Goal: Task Accomplishment & Management: Manage account settings

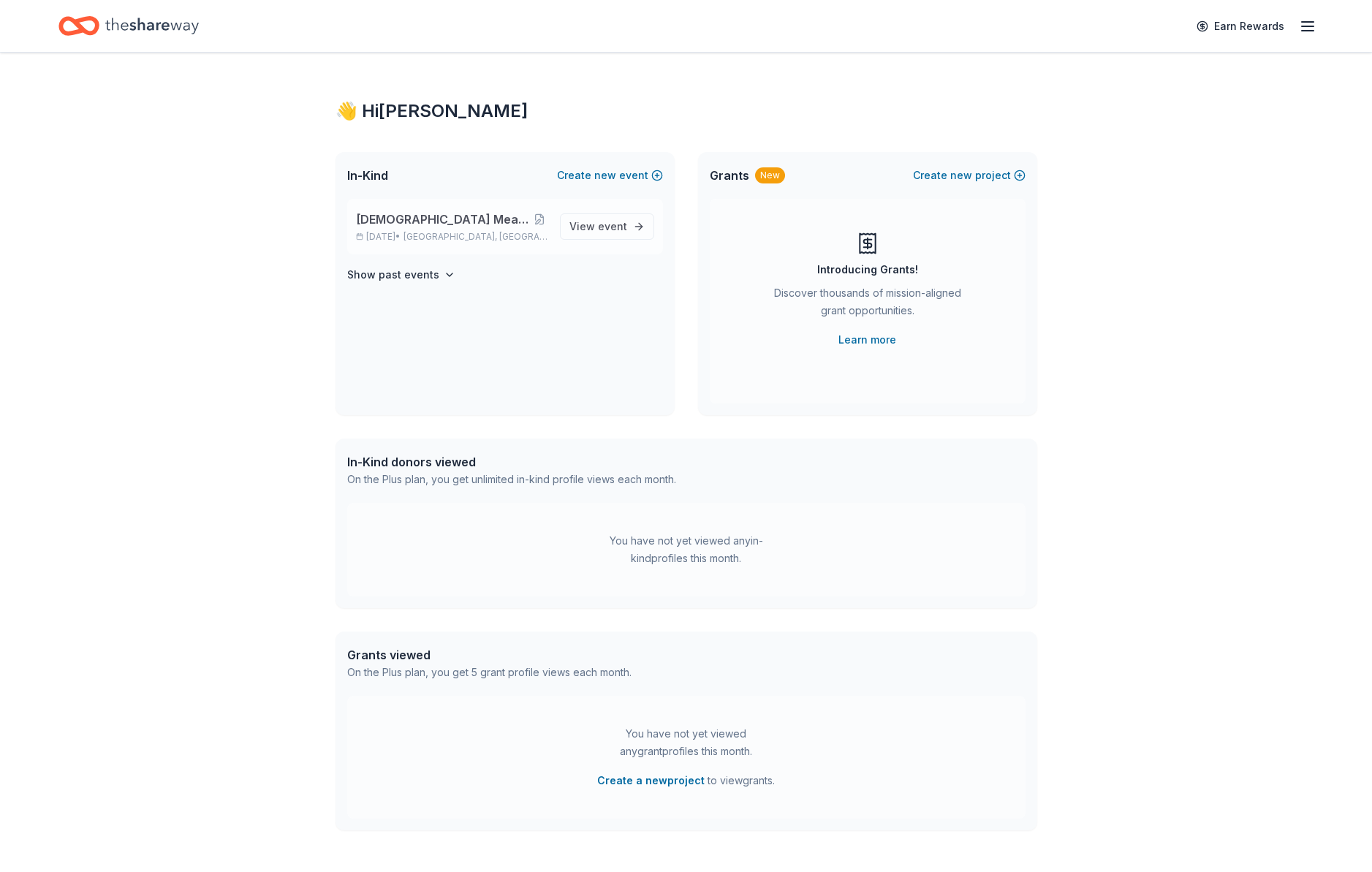
click at [477, 226] on span "[DEMOGRAPHIC_DATA] Meanies USXBL Tournament" at bounding box center [444, 219] width 176 height 17
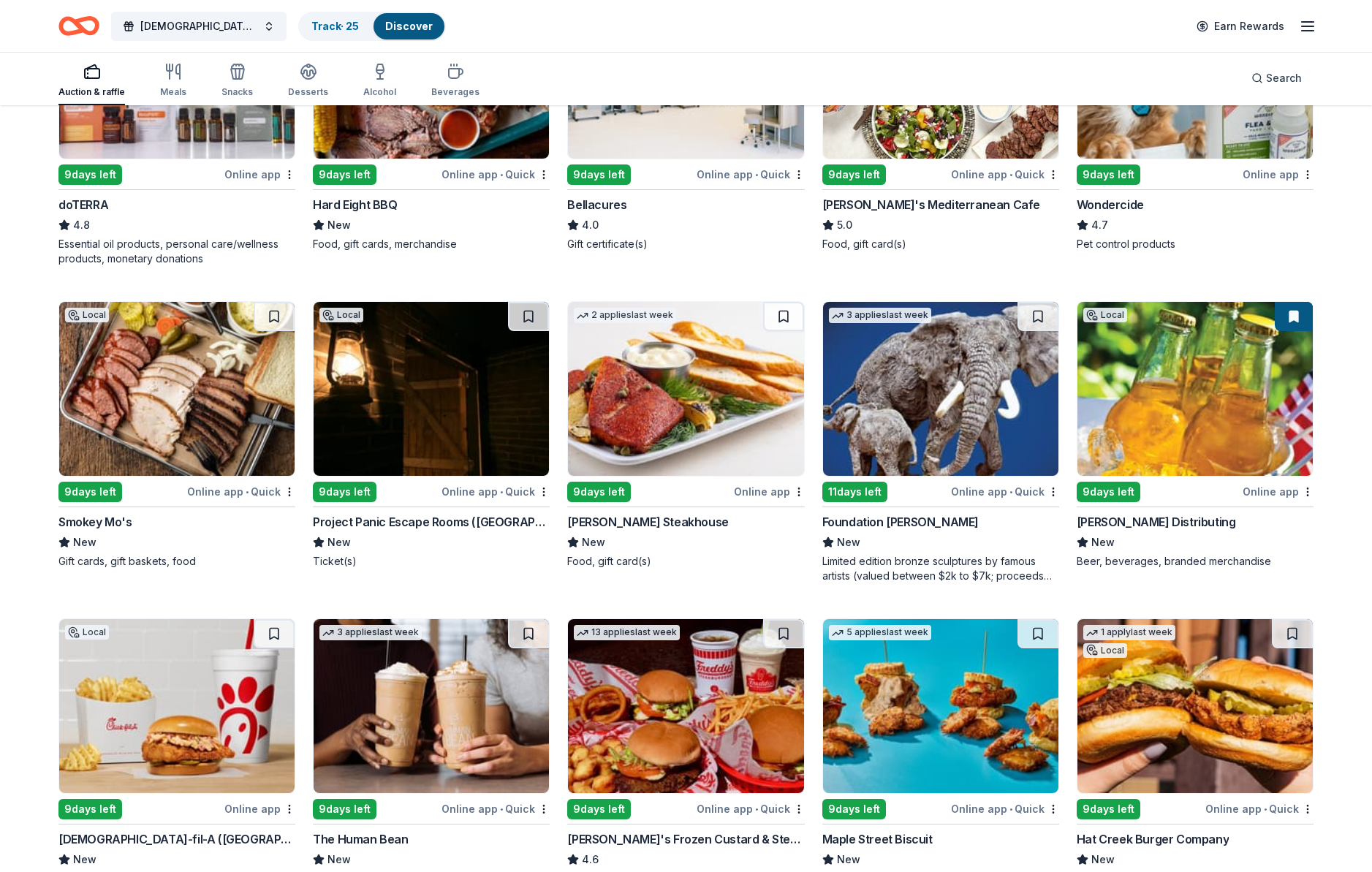
scroll to position [923, 0]
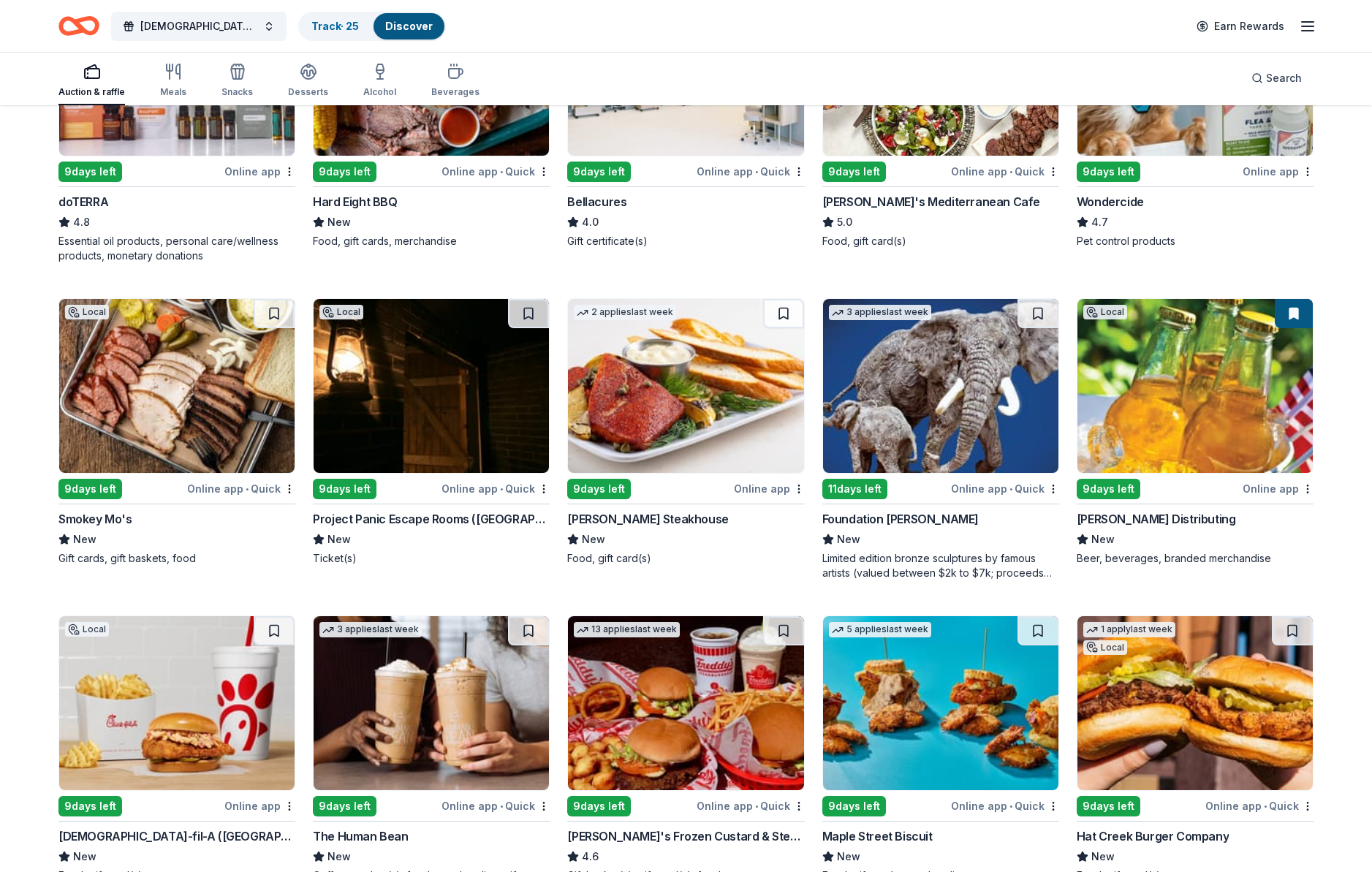
click at [919, 397] on img at bounding box center [941, 386] width 235 height 174
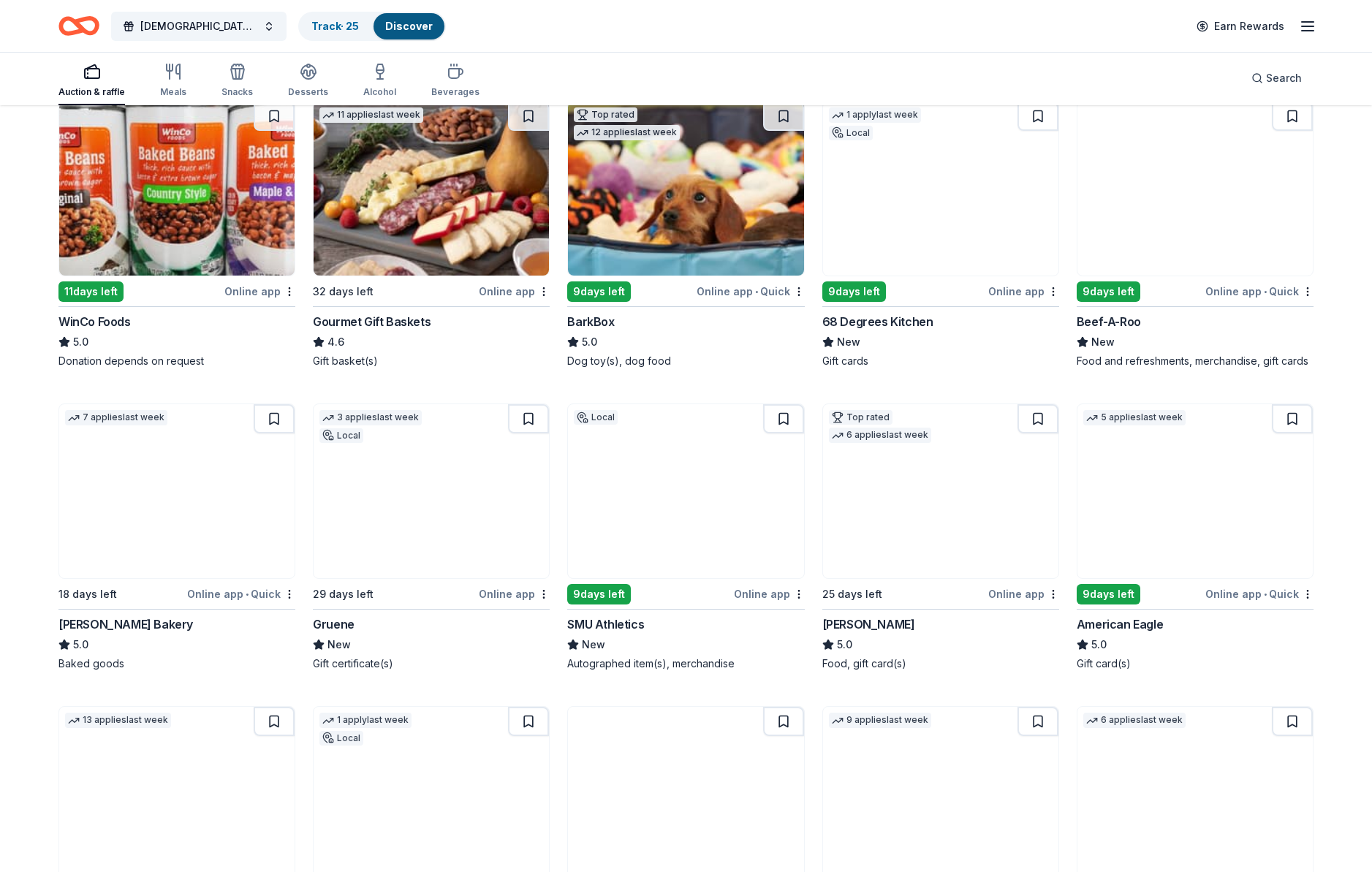
scroll to position [1759, 0]
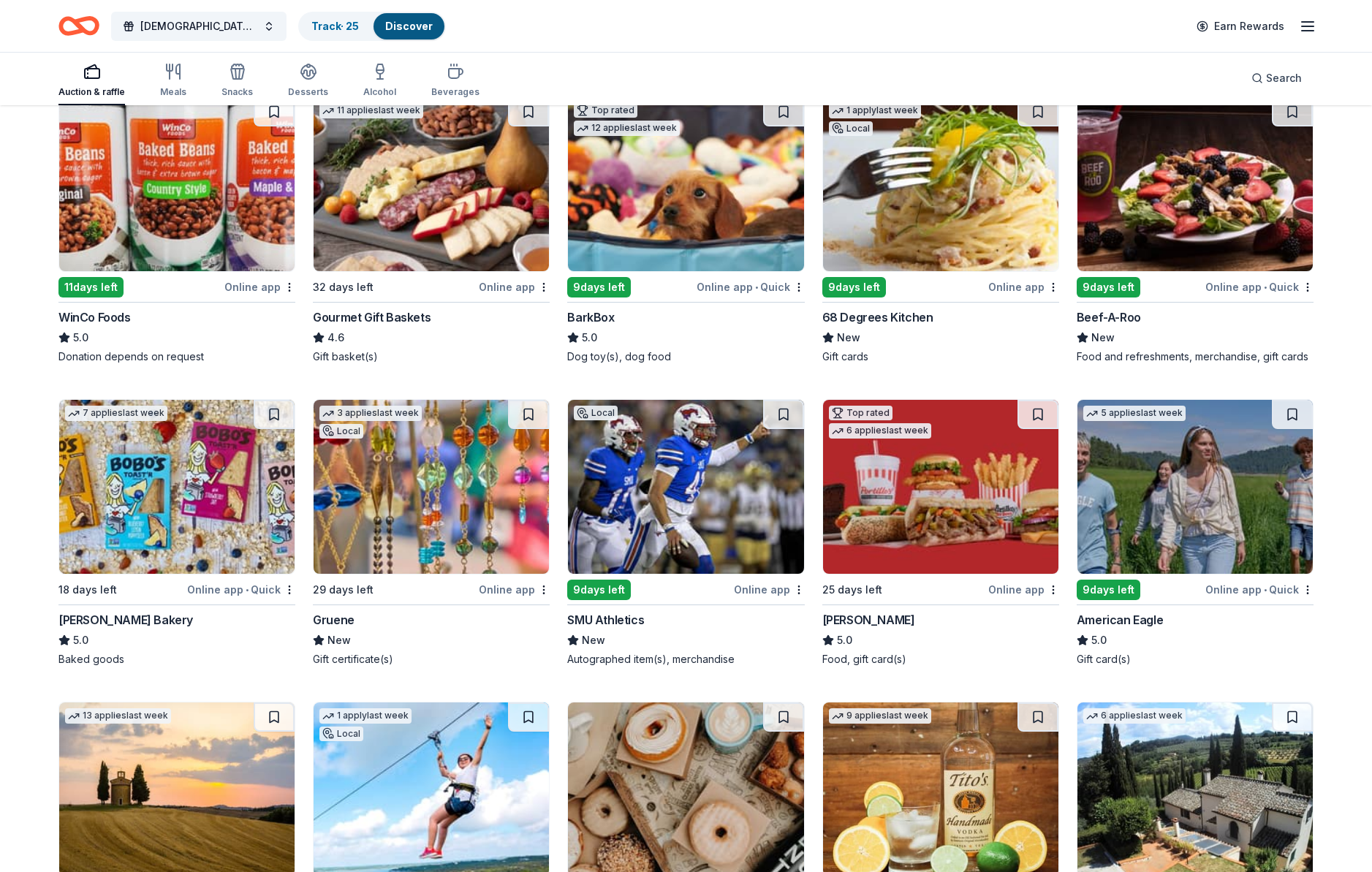
click at [646, 231] on img at bounding box center [686, 184] width 235 height 174
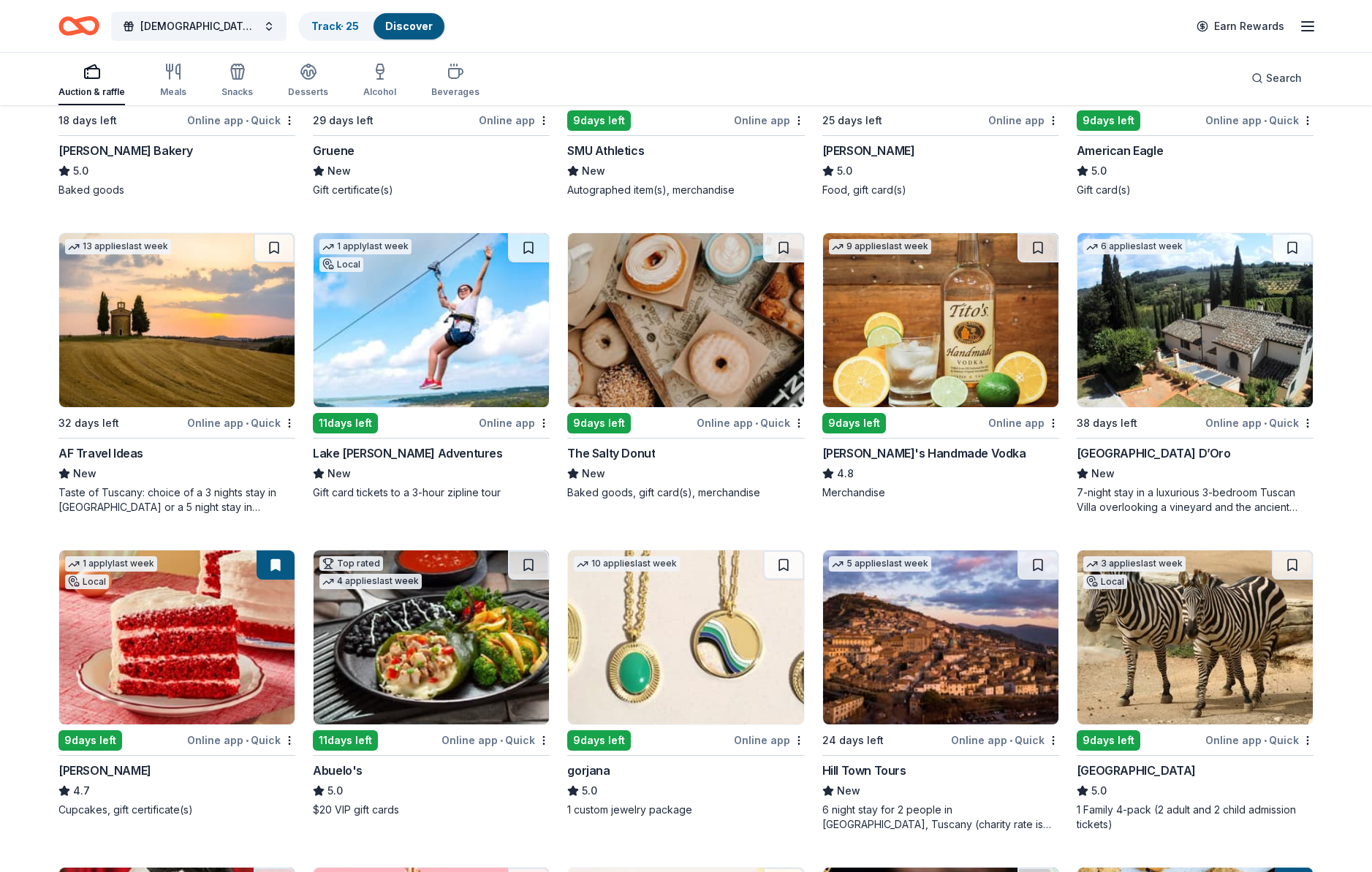
scroll to position [2237, 0]
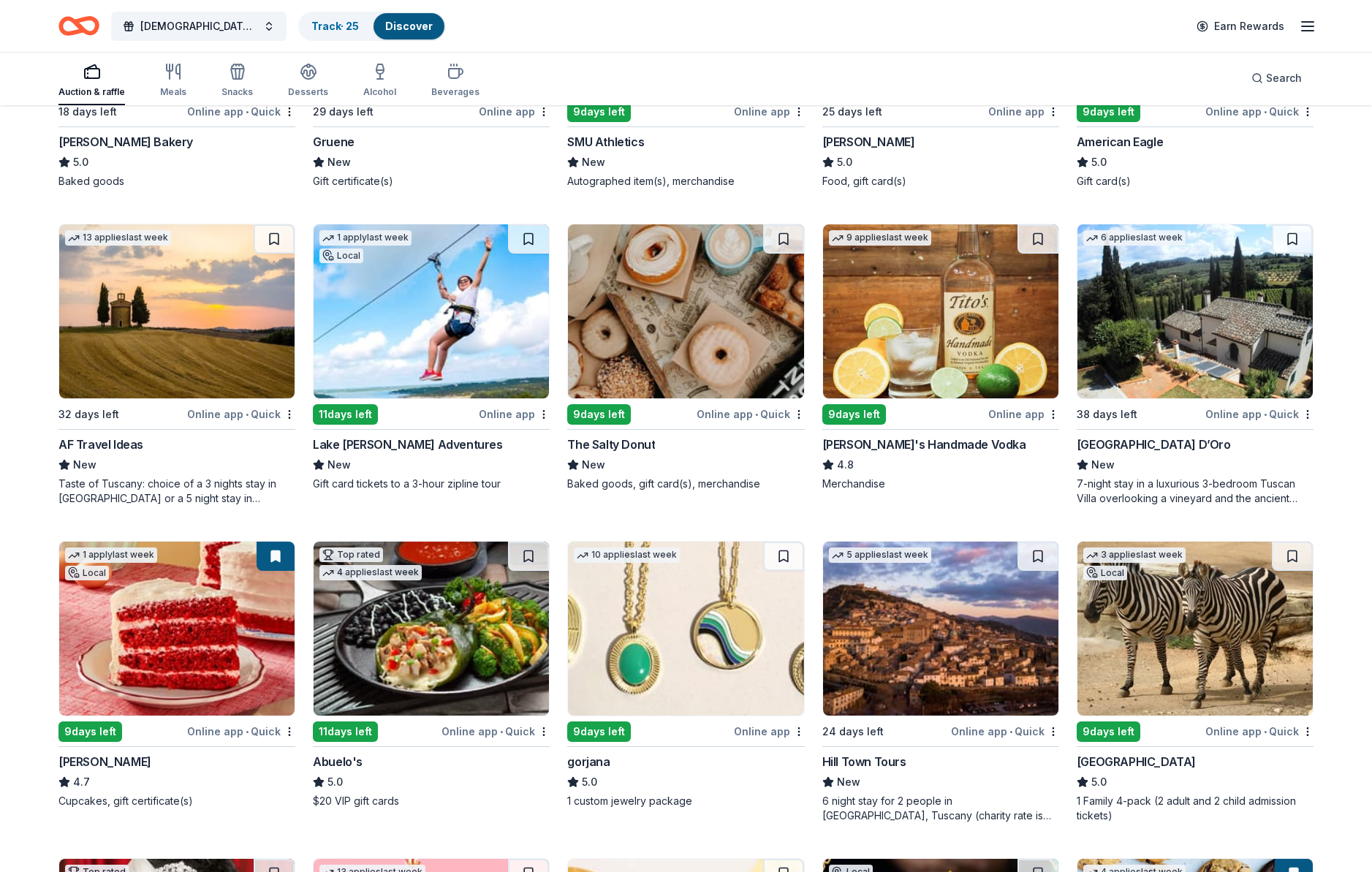
click at [407, 374] on img at bounding box center [431, 311] width 235 height 174
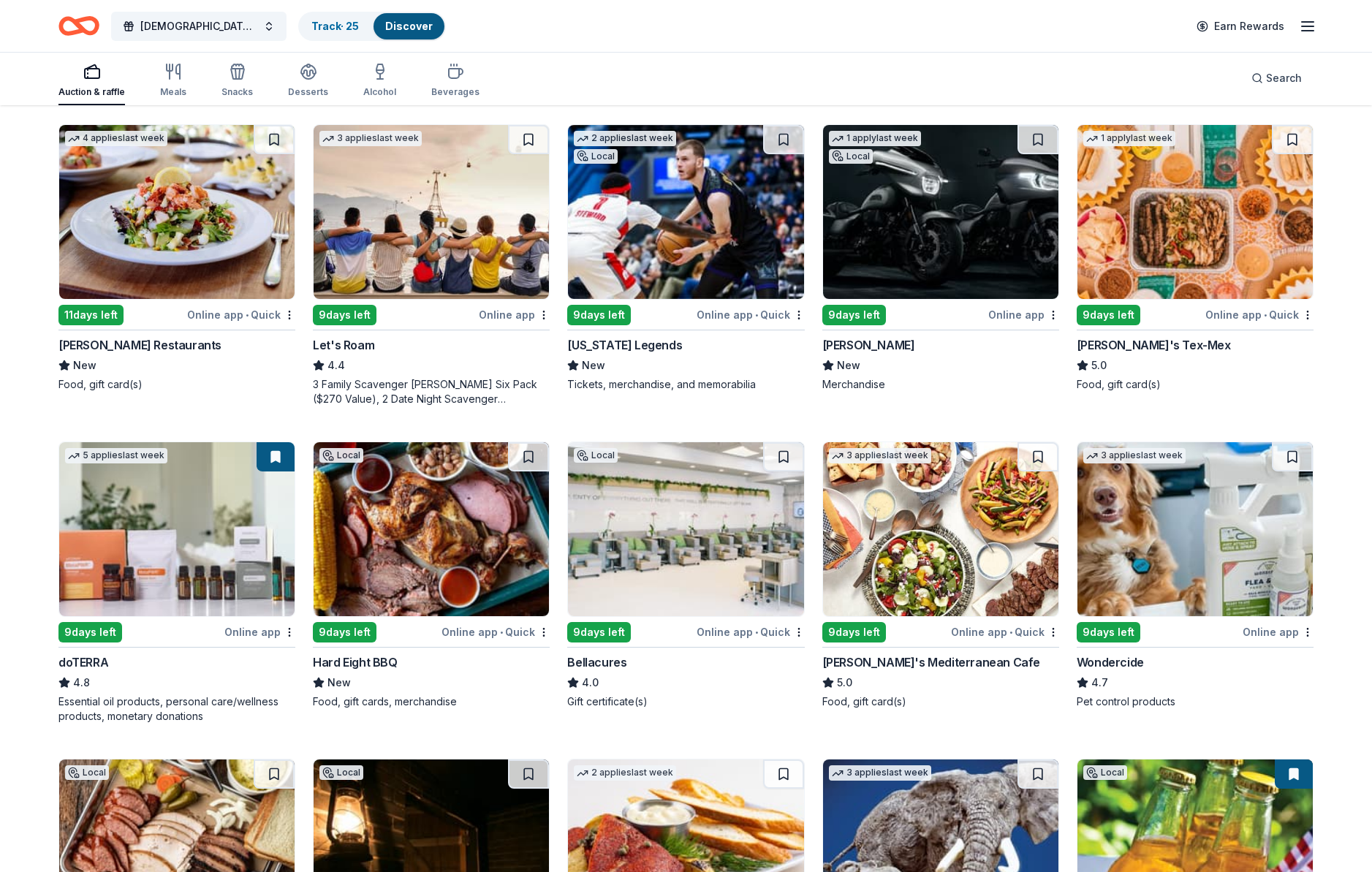
scroll to position [0, 0]
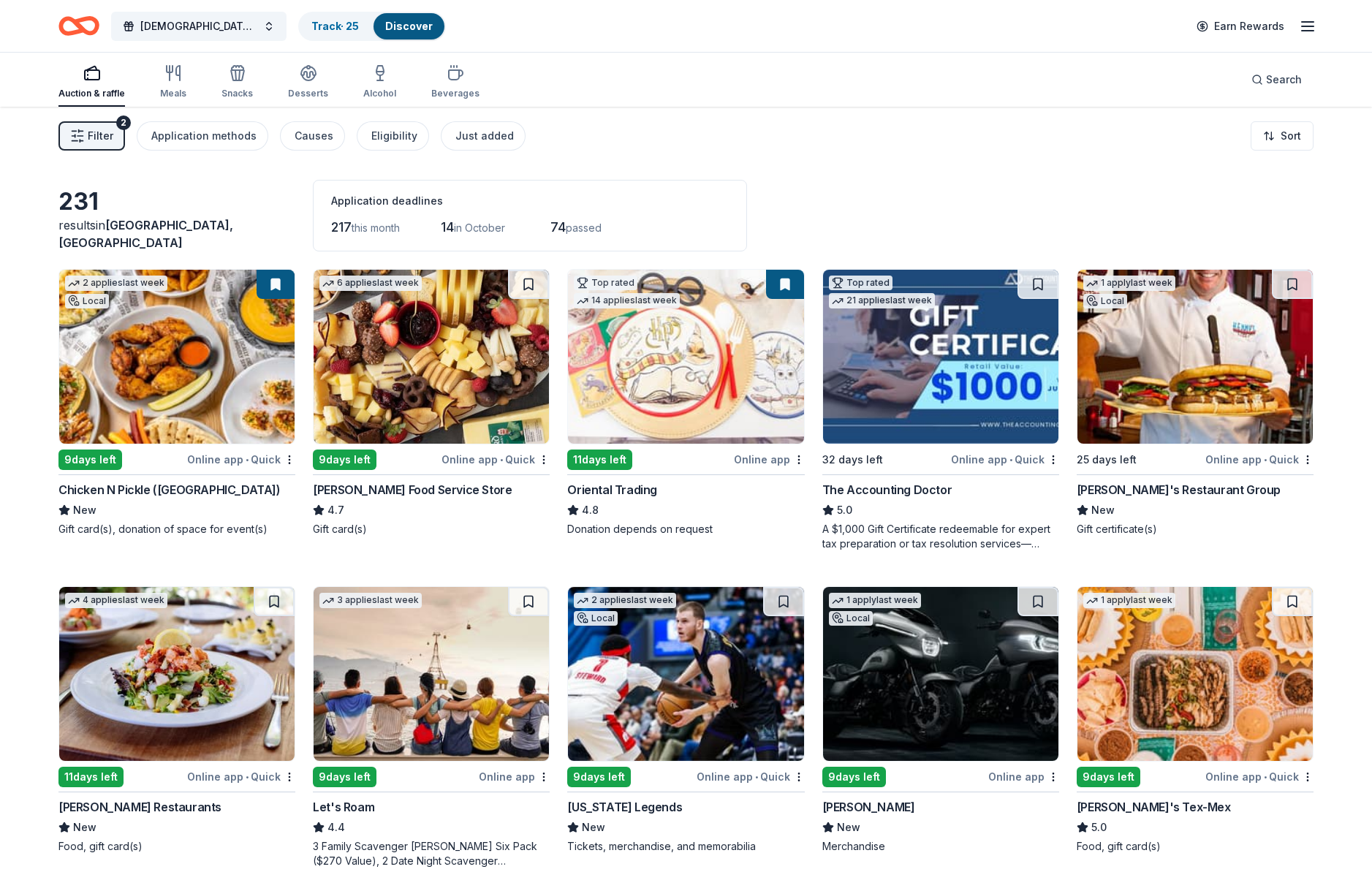
click at [96, 135] on span "Filter" at bounding box center [100, 136] width 25 height 17
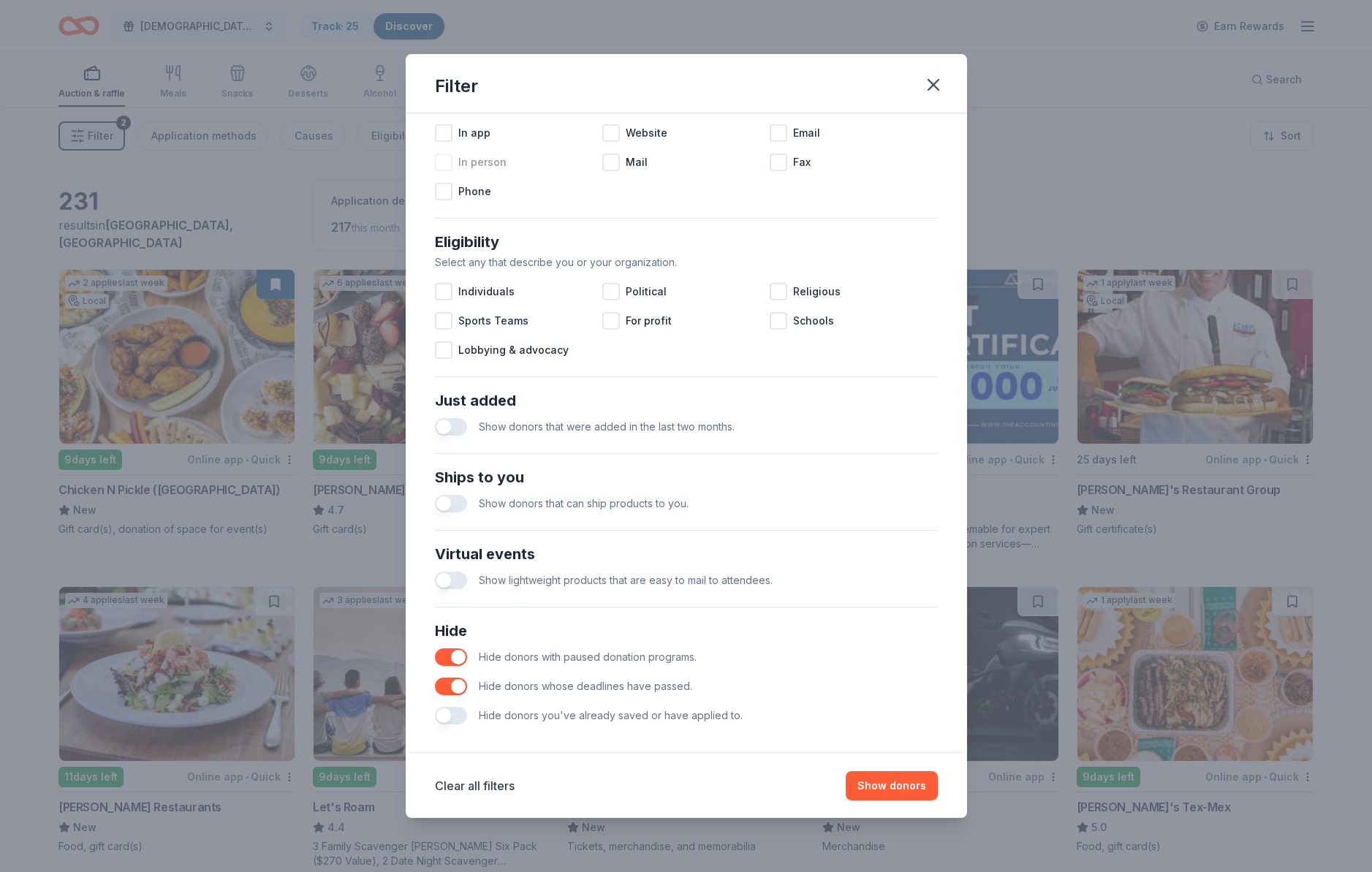
scroll to position [323, 0]
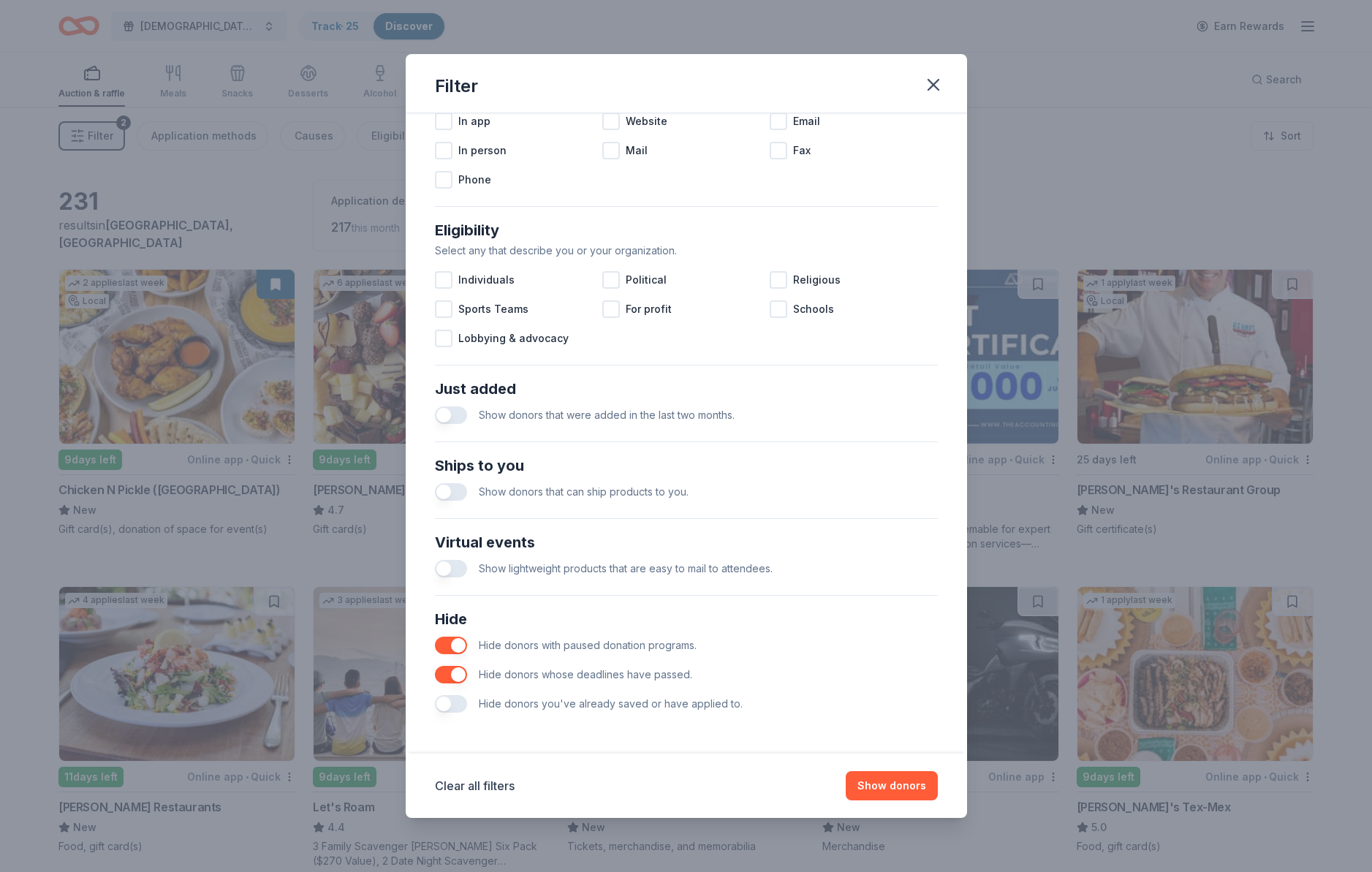
click at [450, 704] on button "button" at bounding box center [450, 704] width 32 height 17
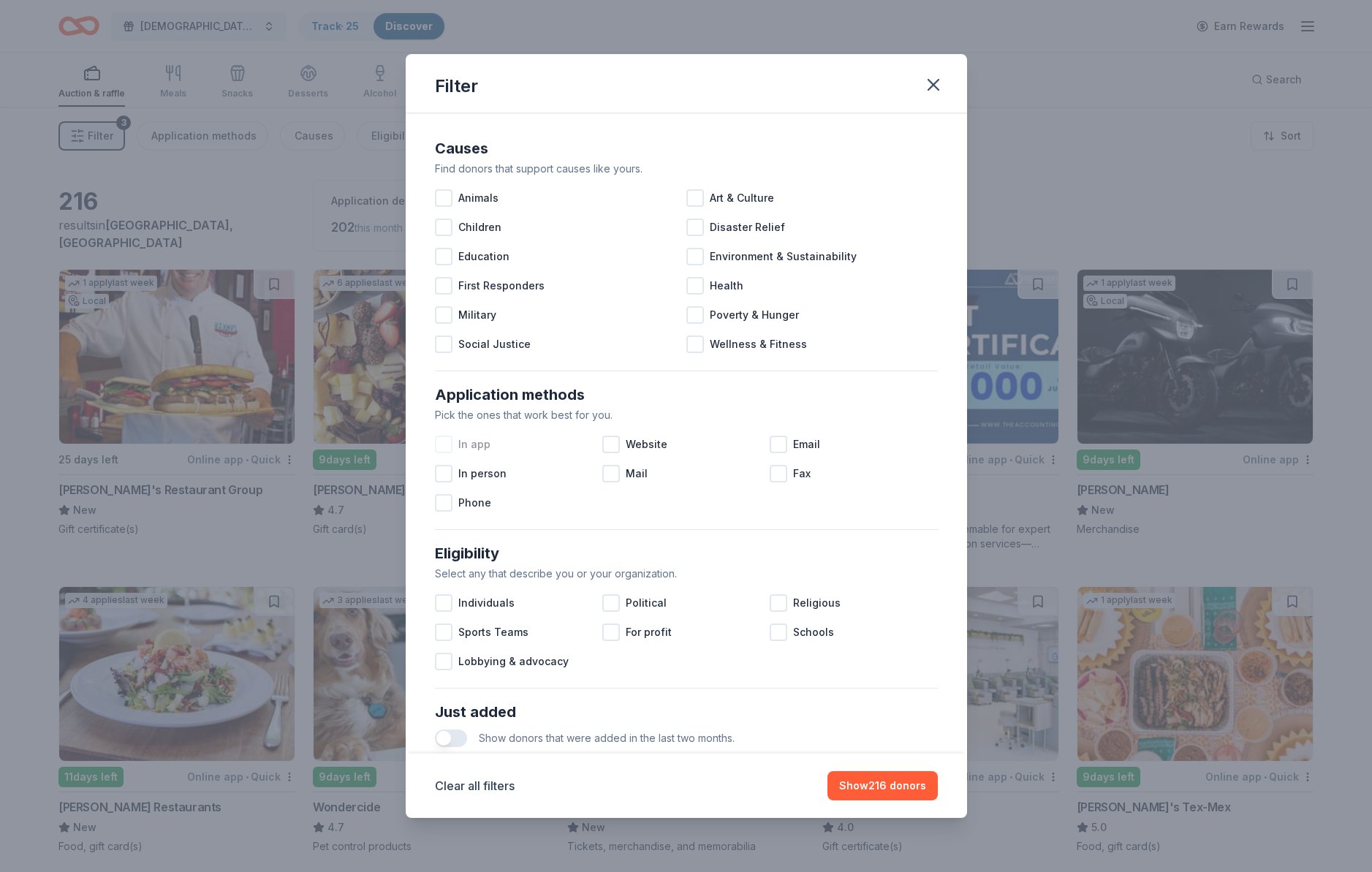
click at [445, 453] on div at bounding box center [443, 444] width 17 height 17
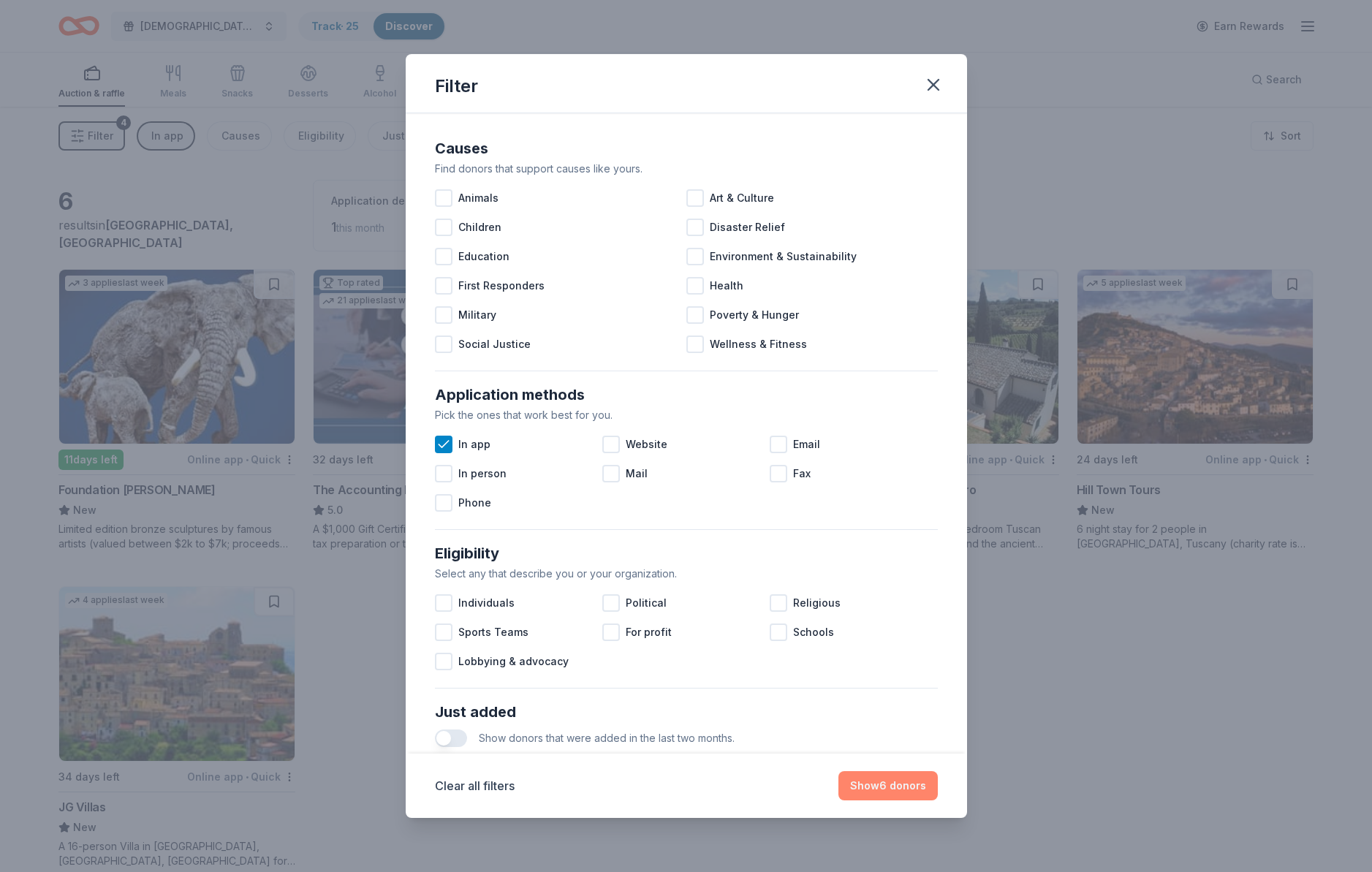
click at [896, 784] on button "Show 6 donors" at bounding box center [888, 786] width 100 height 29
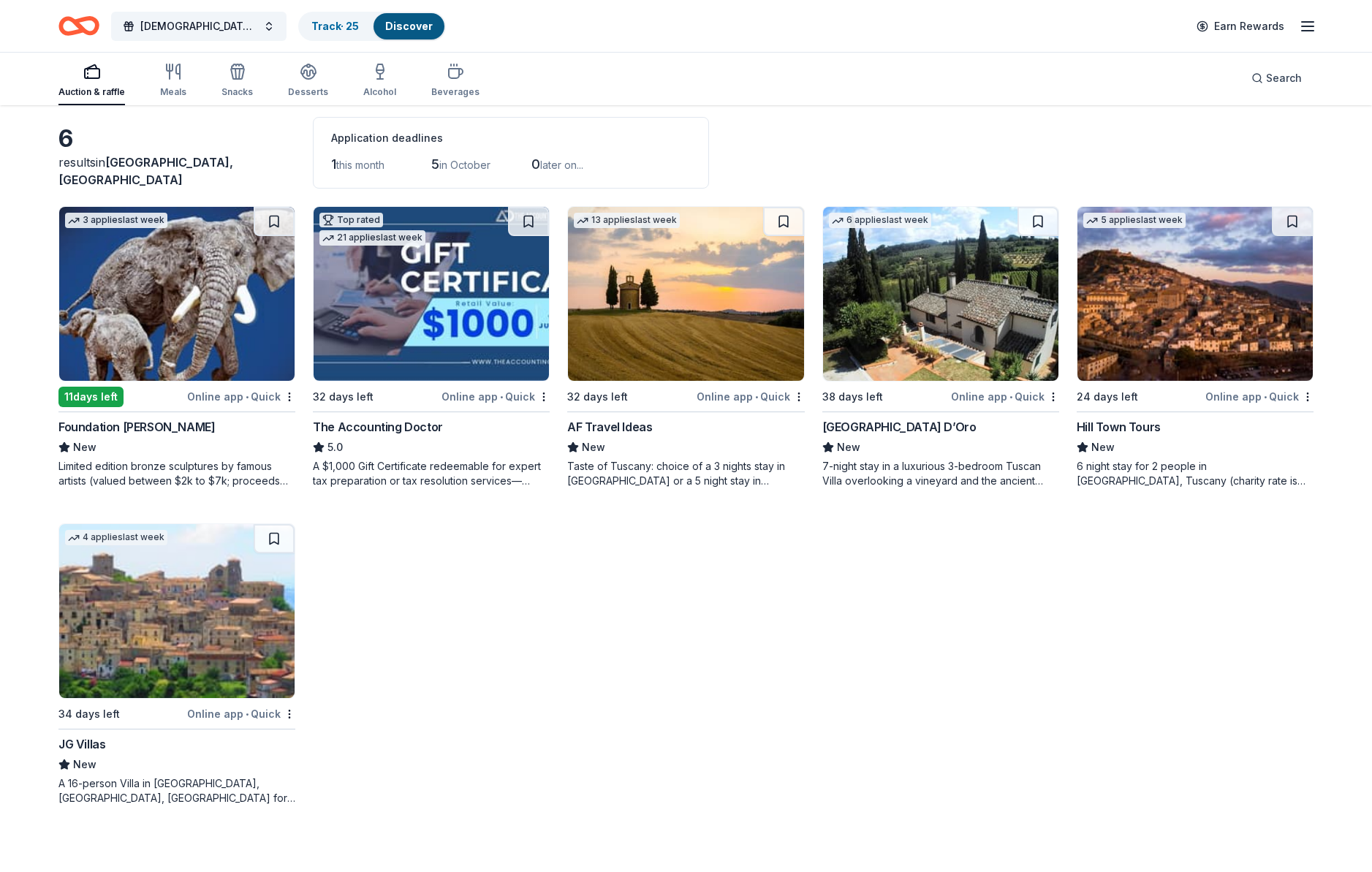
scroll to position [65, 0]
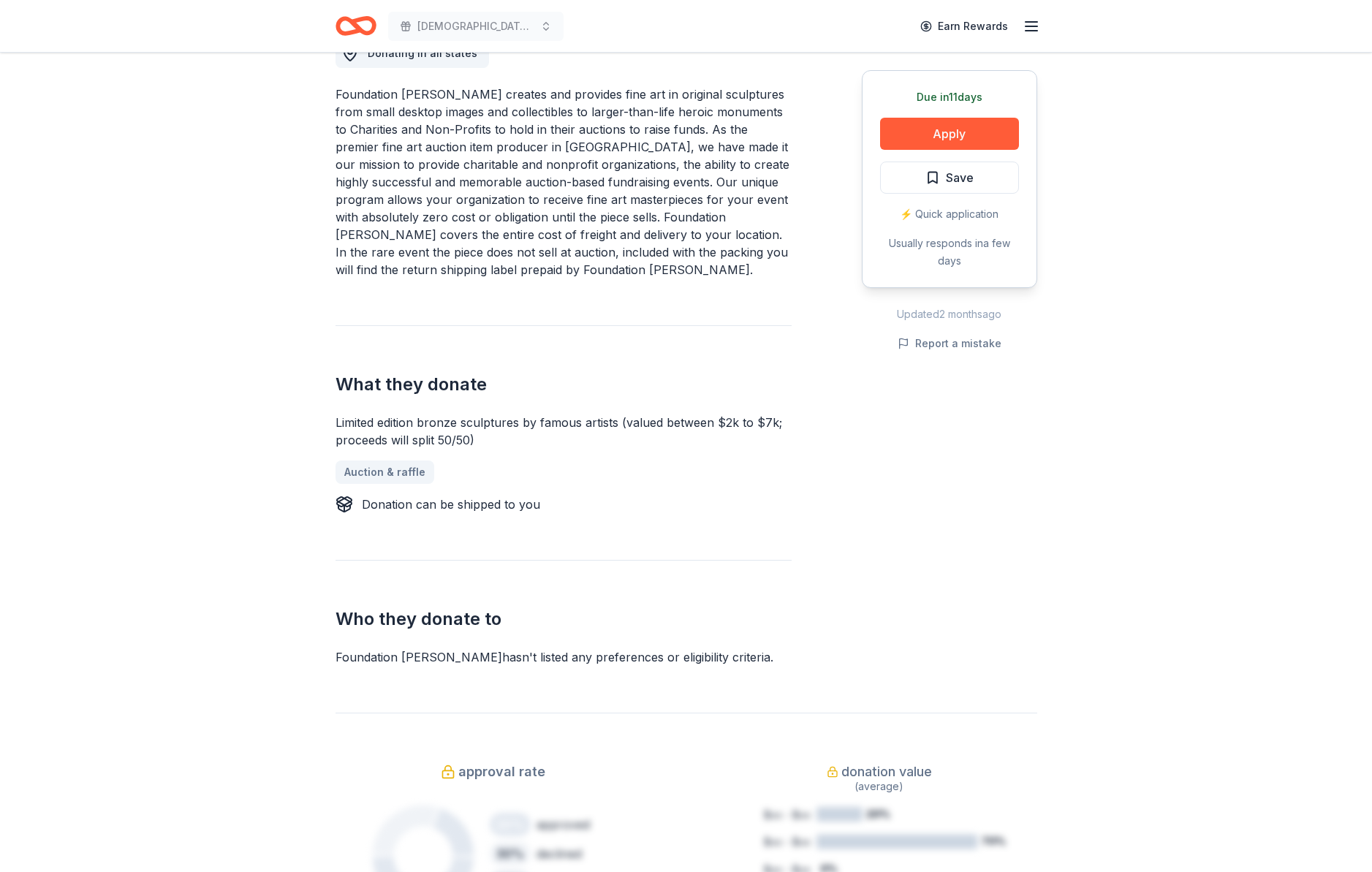
scroll to position [441, 0]
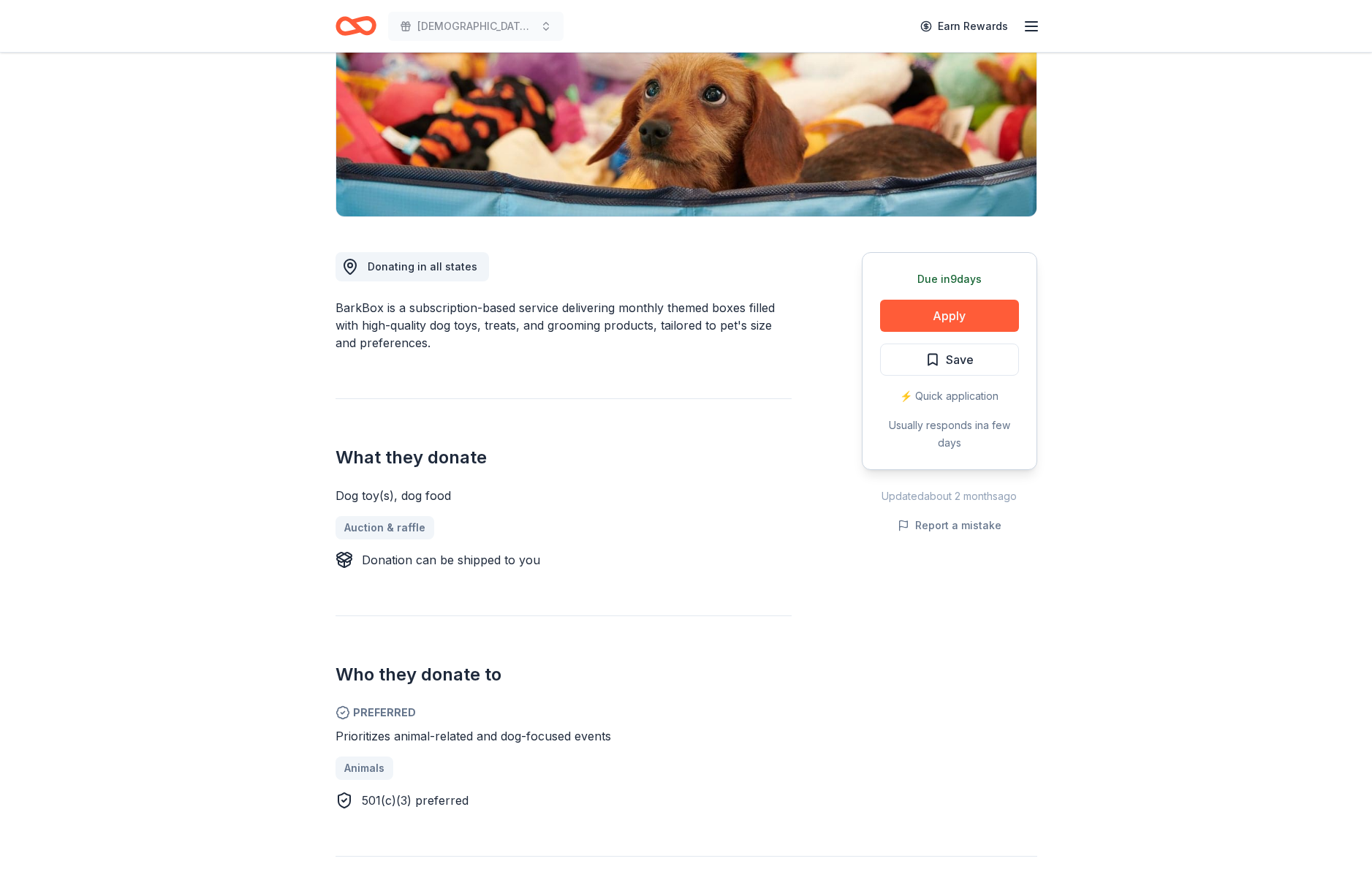
scroll to position [239, 0]
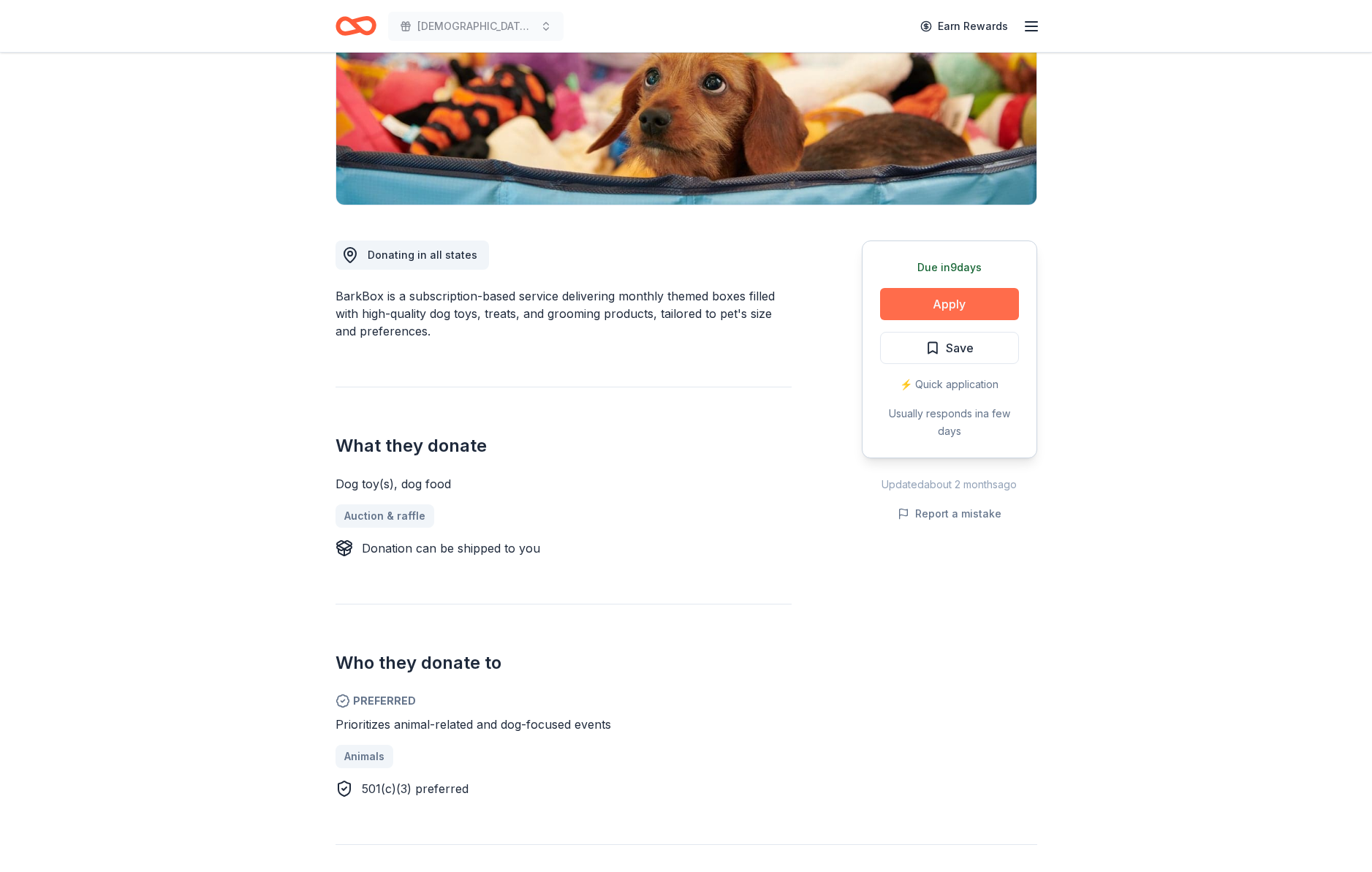
click at [944, 311] on button "Apply" at bounding box center [950, 303] width 139 height 32
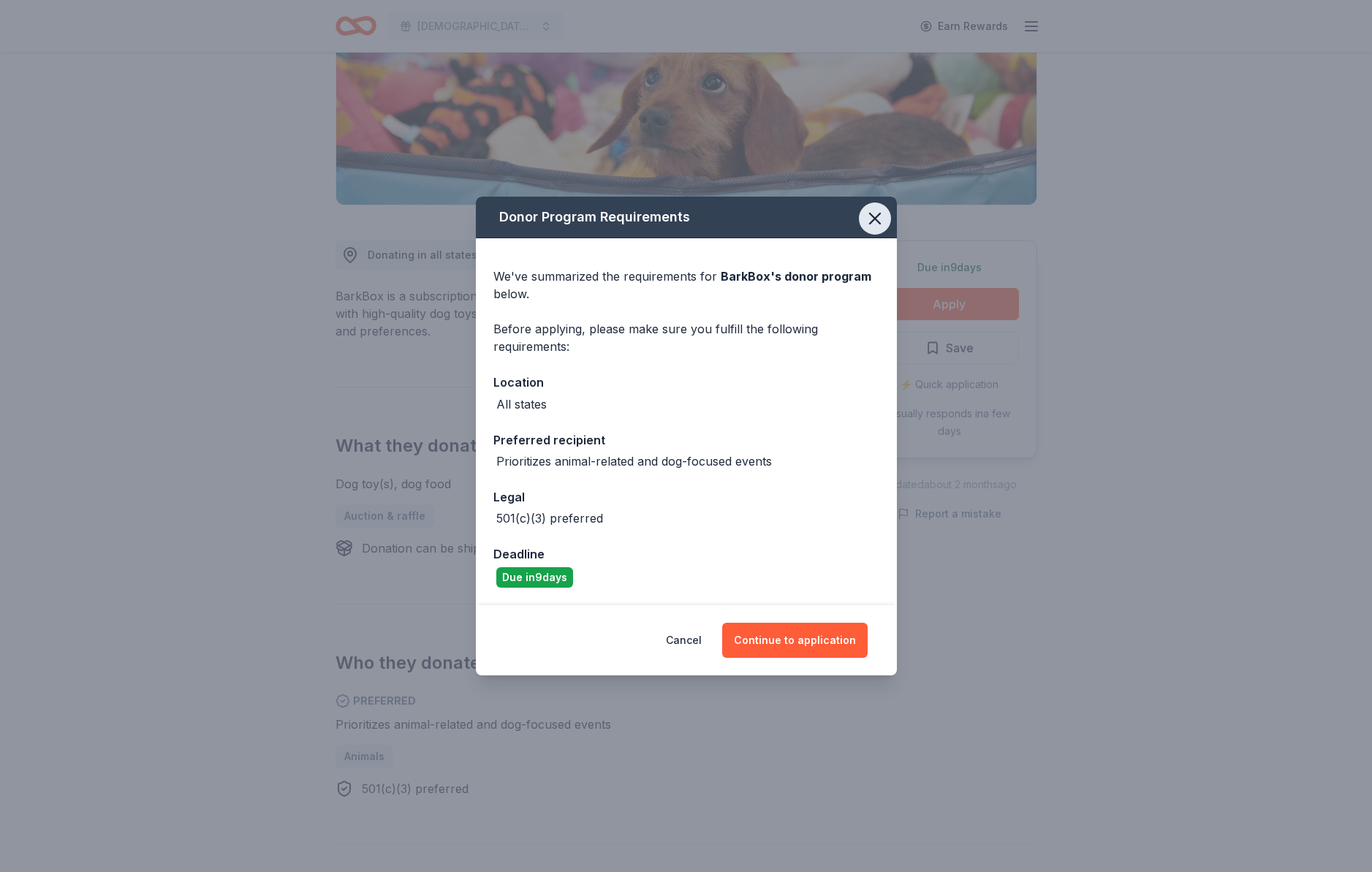
click at [874, 221] on icon "button" at bounding box center [874, 218] width 20 height 20
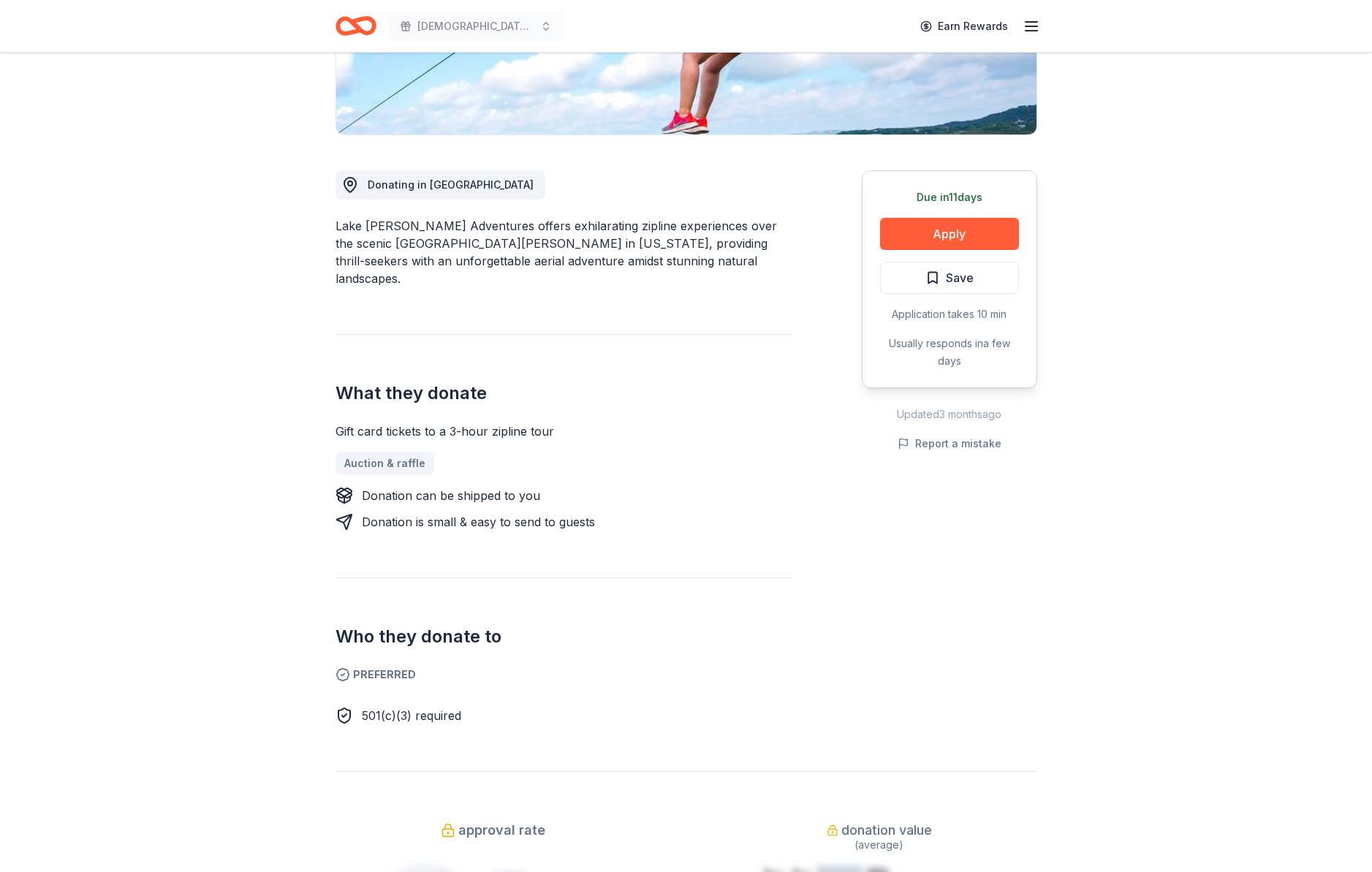
scroll to position [315, 0]
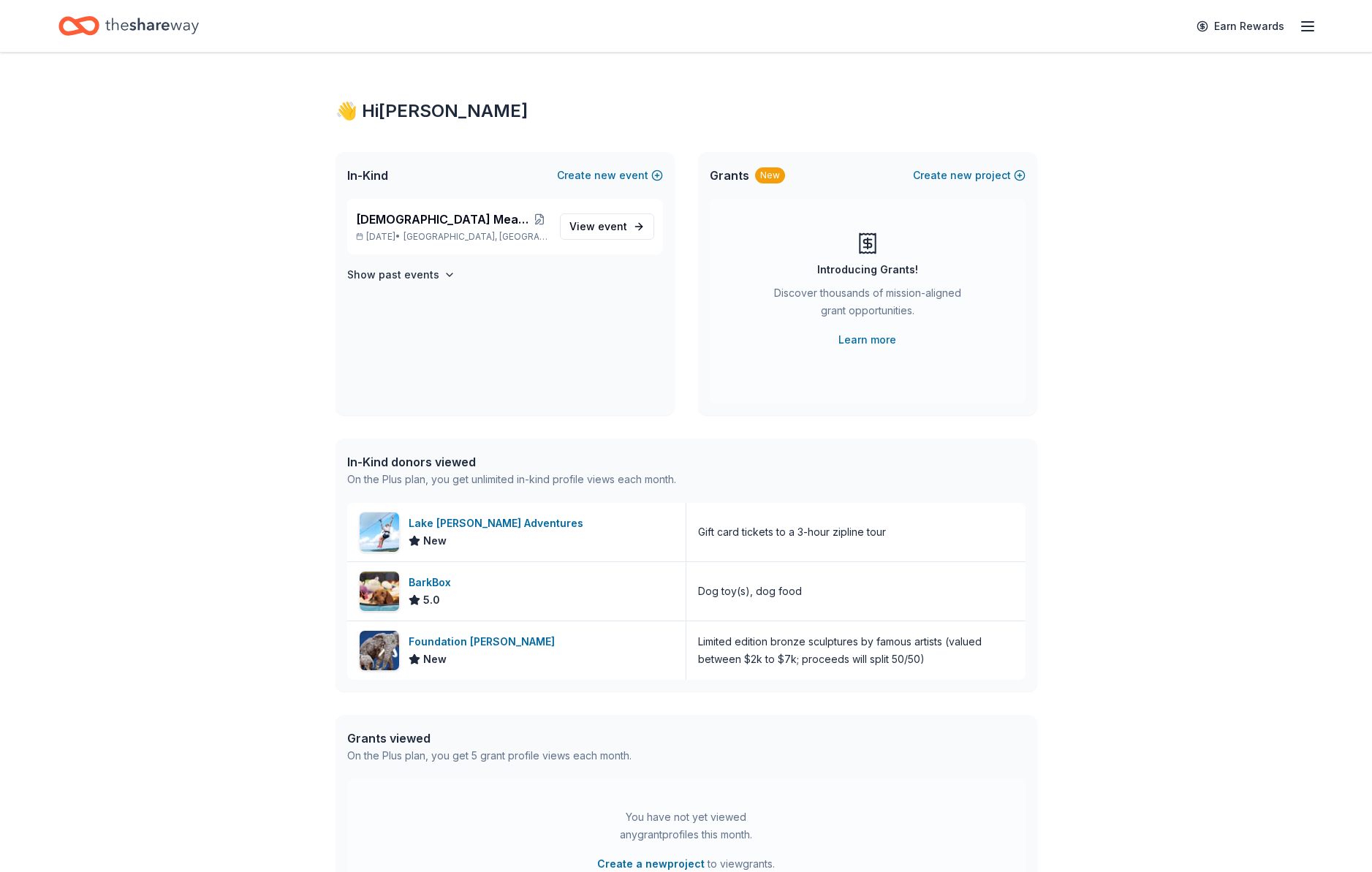
click at [1307, 31] on line "button" at bounding box center [1307, 31] width 11 height 0
click at [1134, 113] on link "Account" at bounding box center [1133, 114] width 46 height 15
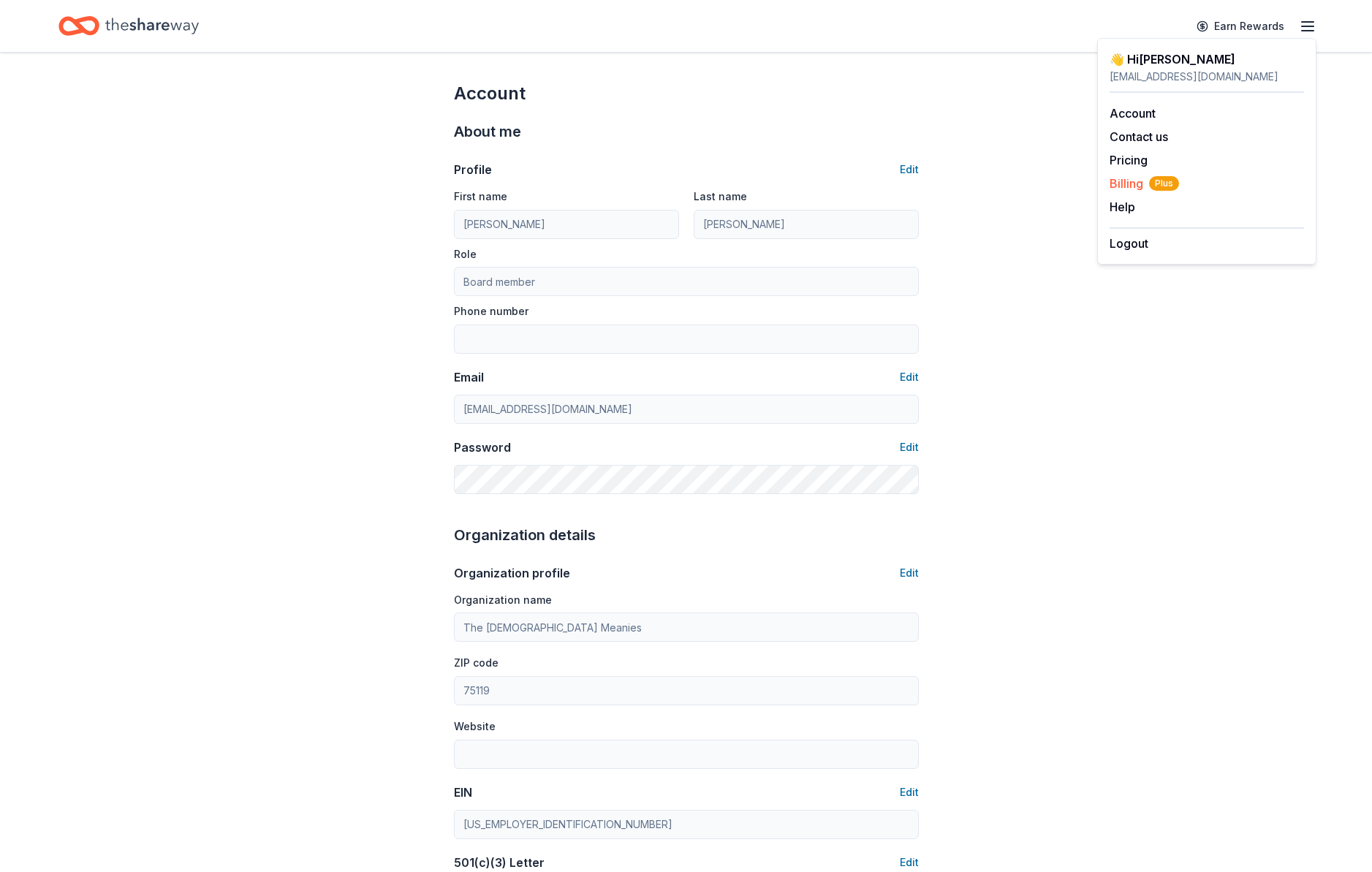
click at [1125, 177] on span "Billing Plus" at bounding box center [1144, 183] width 69 height 17
